Goal: Register for event/course

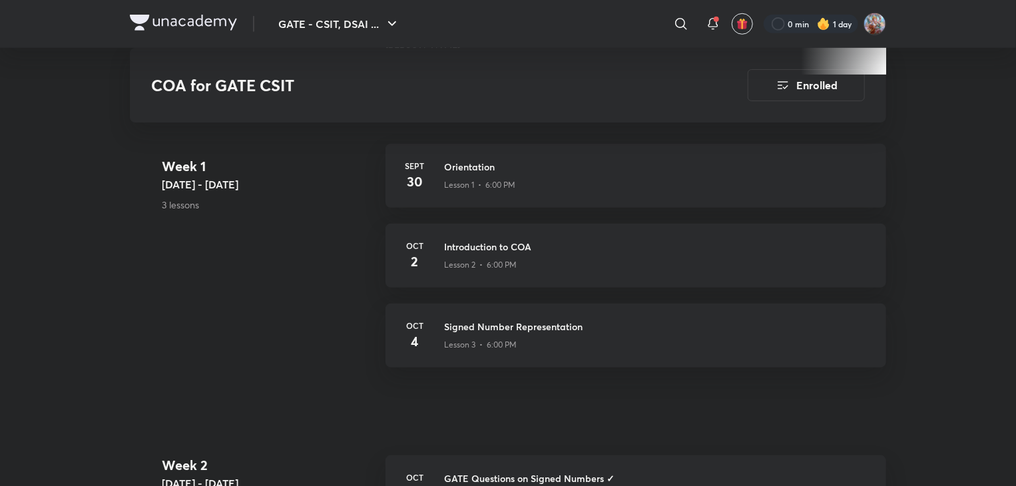
scroll to position [519, 0]
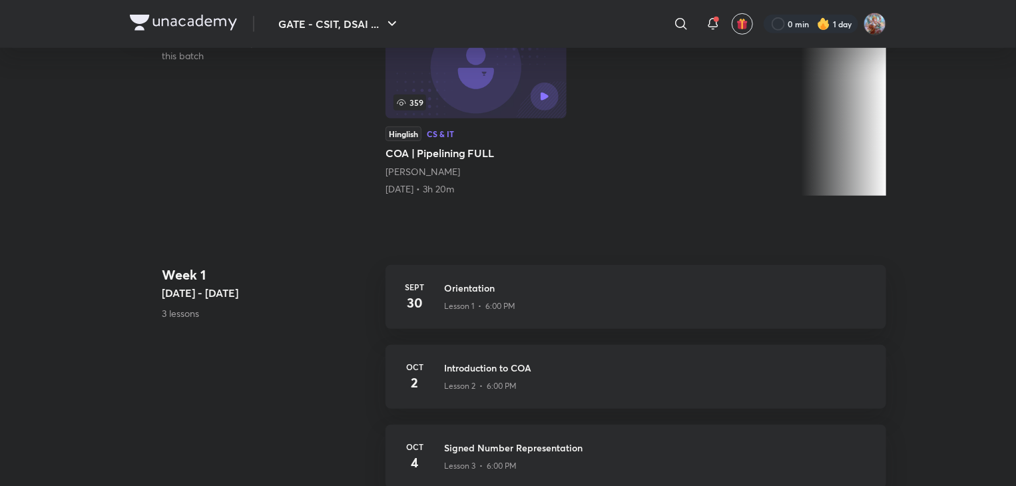
scroll to position [386, 0]
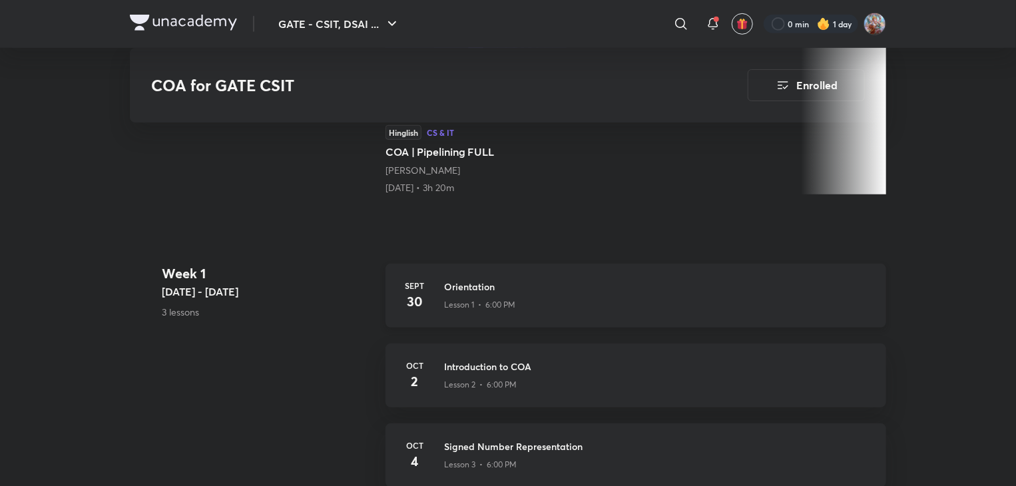
click at [528, 320] on div "Sept 30 Orientation Lesson 1 • 6:00 PM" at bounding box center [635, 296] width 501 height 64
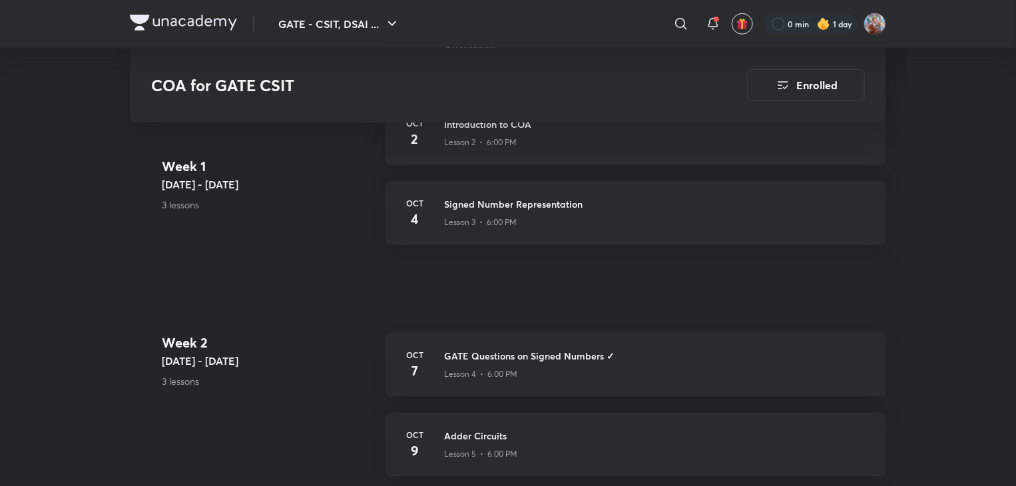
scroll to position [586, 0]
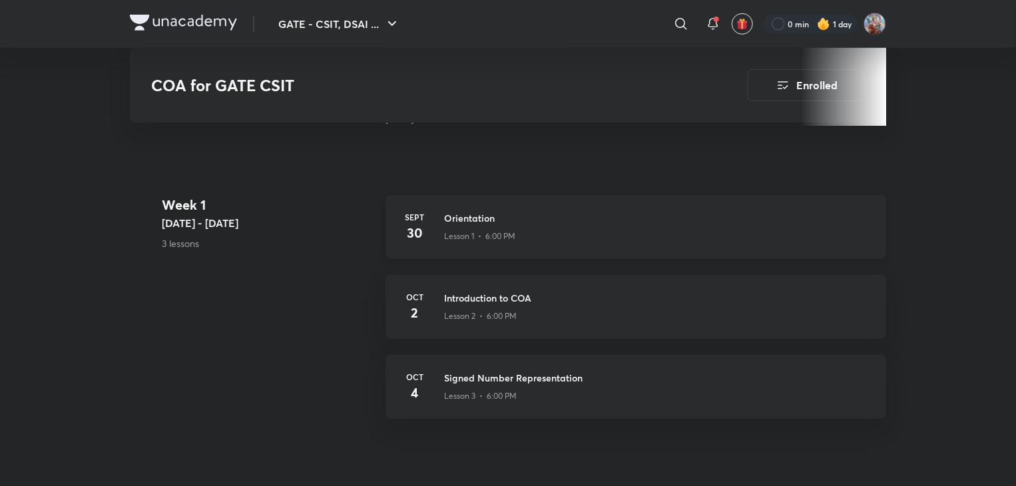
scroll to position [453, 0]
